Goal: Navigation & Orientation: Find specific page/section

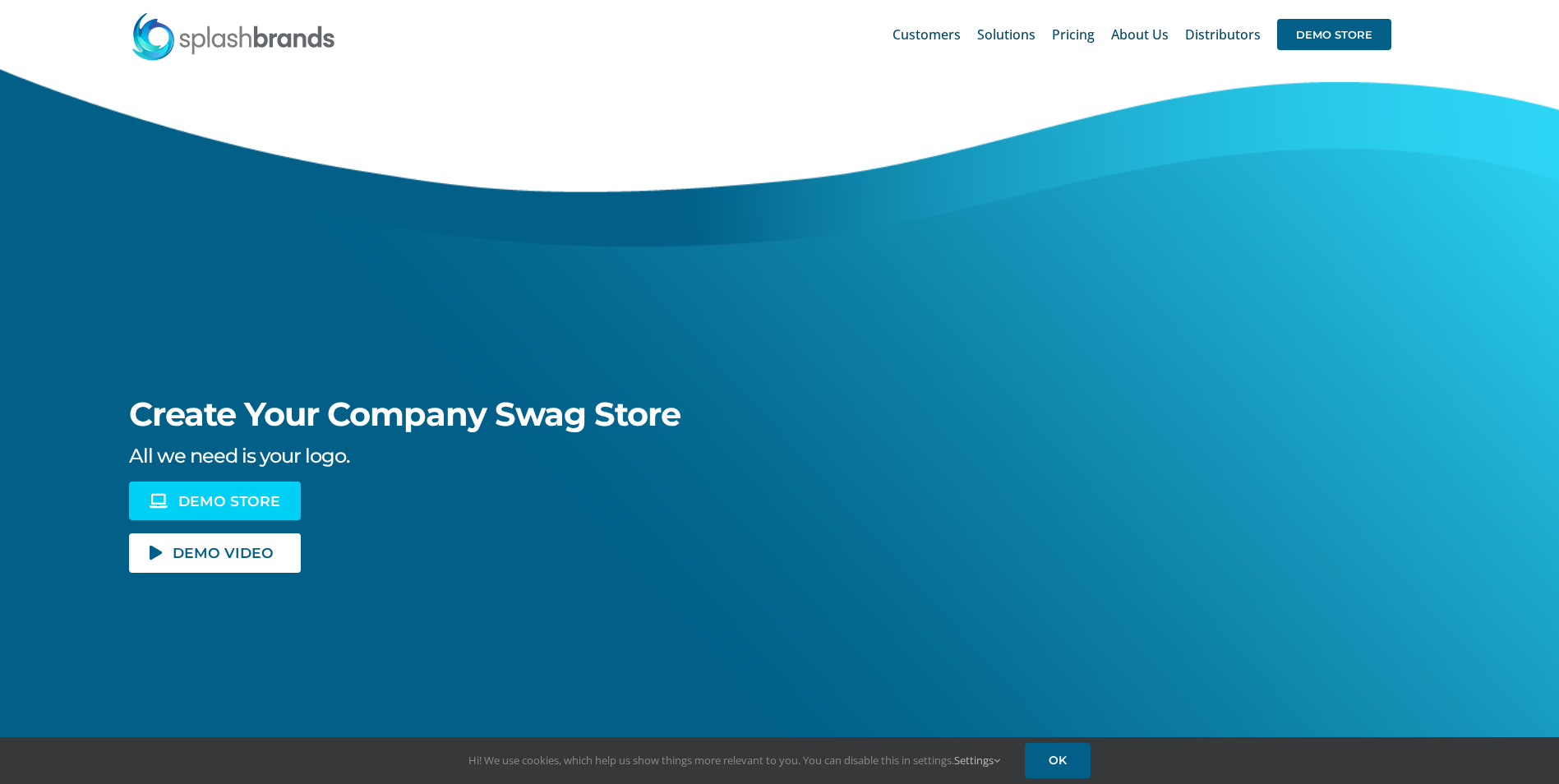
click at [251, 501] on span "DEMO STORE" at bounding box center [229, 501] width 102 height 14
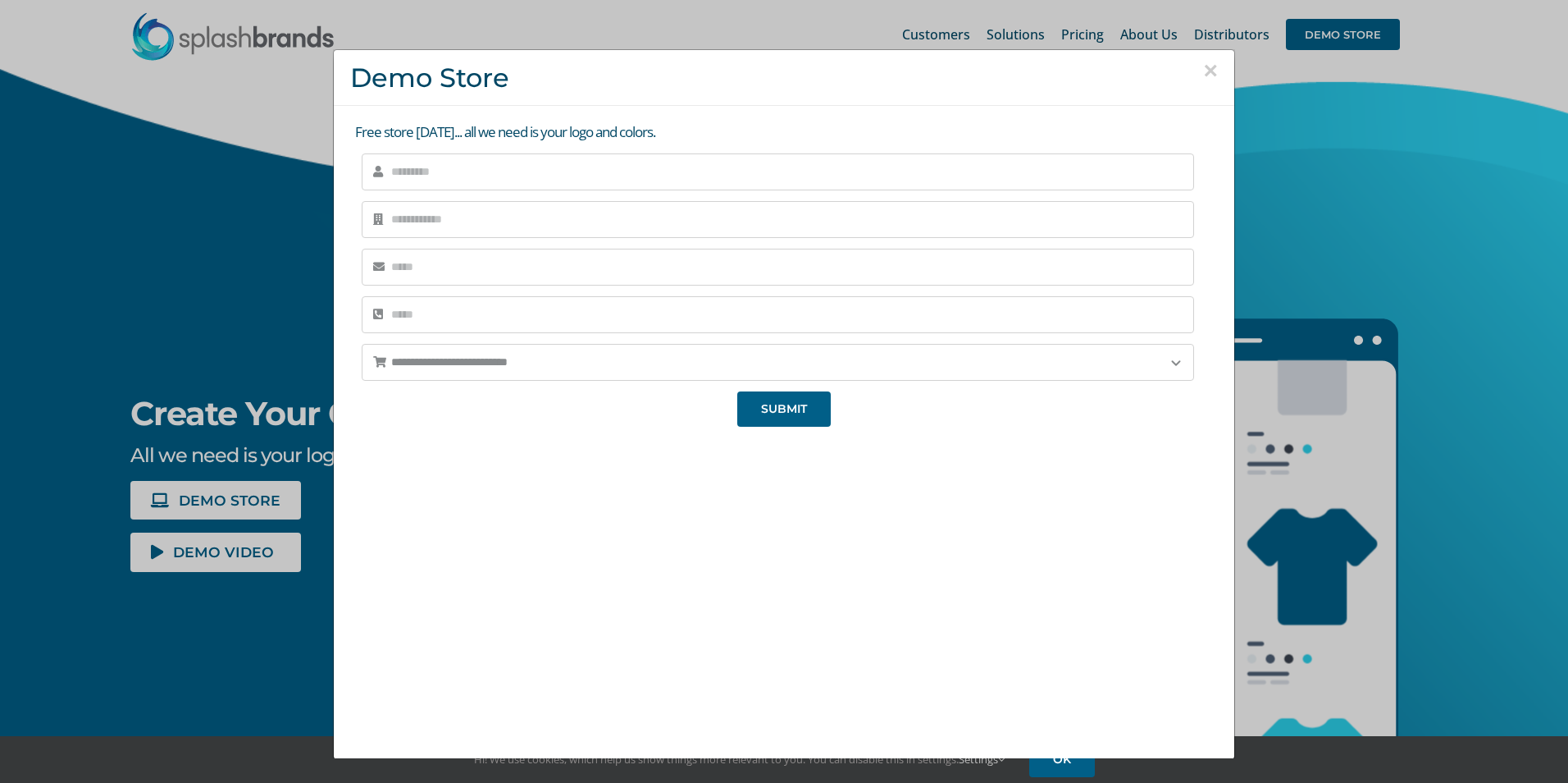
click at [1203, 71] on button "×" at bounding box center [1210, 71] width 15 height 24
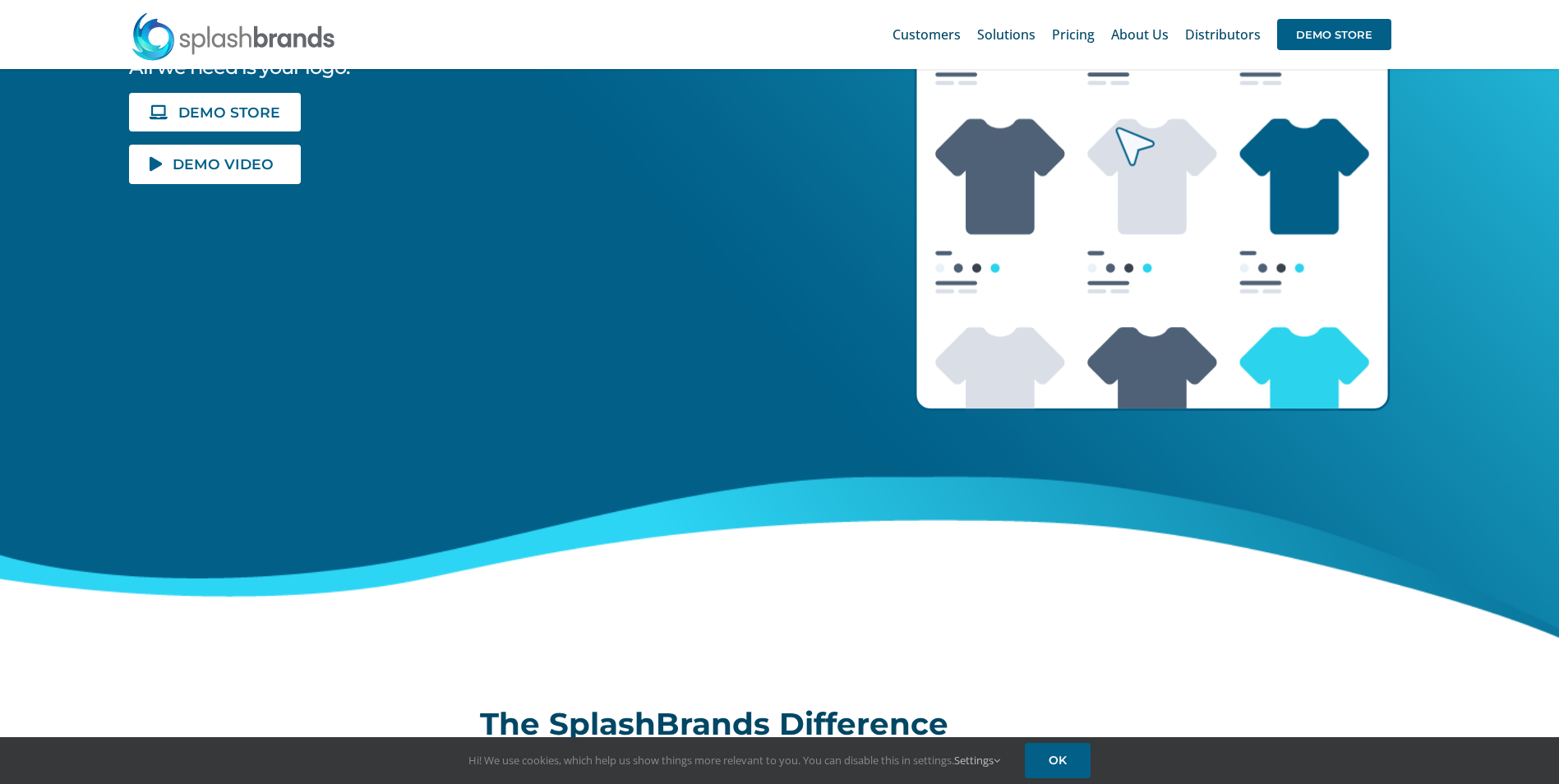
scroll to position [388, 0]
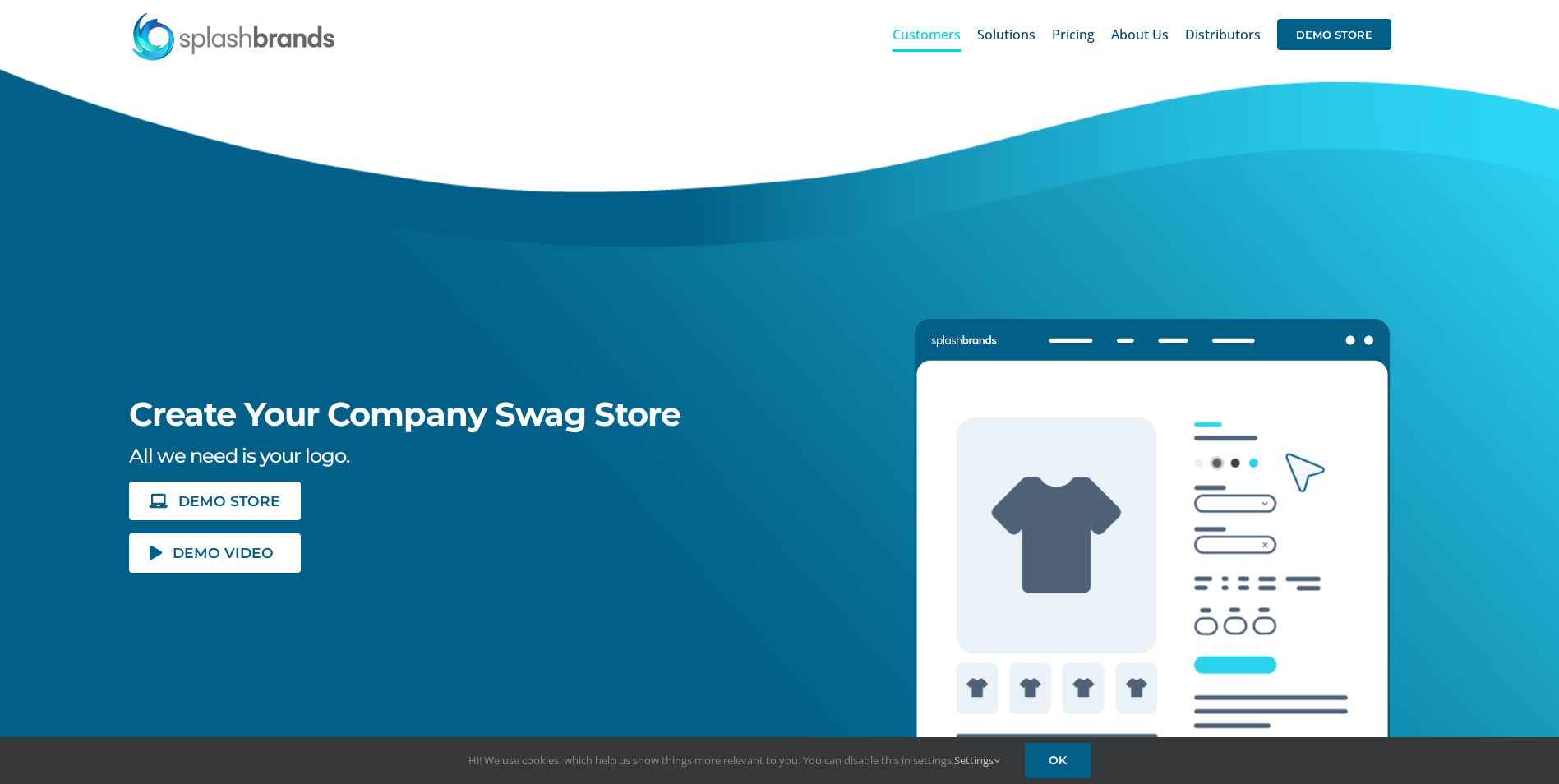
click at [925, 32] on span "Customers" at bounding box center [927, 34] width 68 height 13
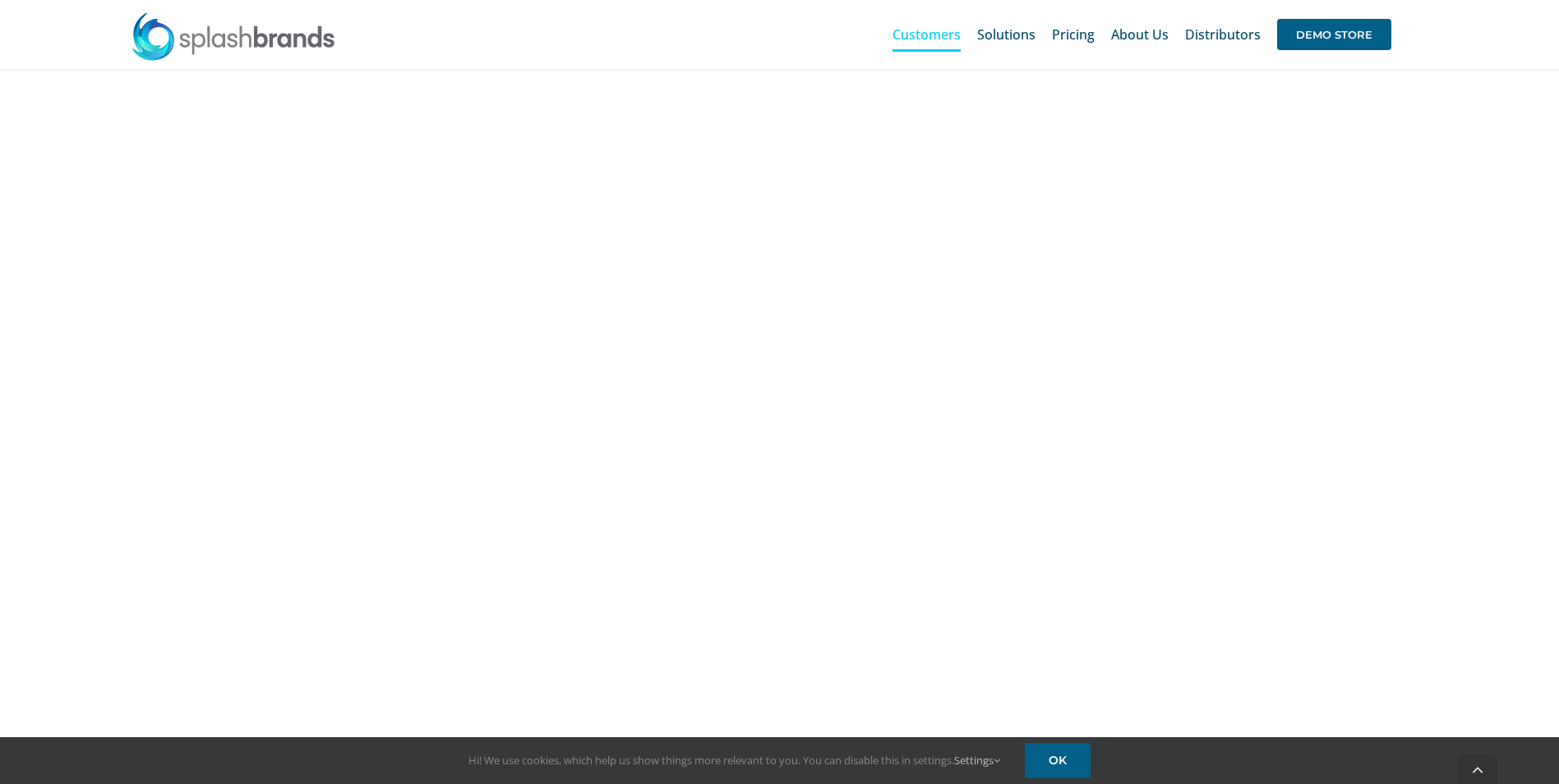
scroll to position [739, 0]
